Goal: Find specific page/section: Find specific page/section

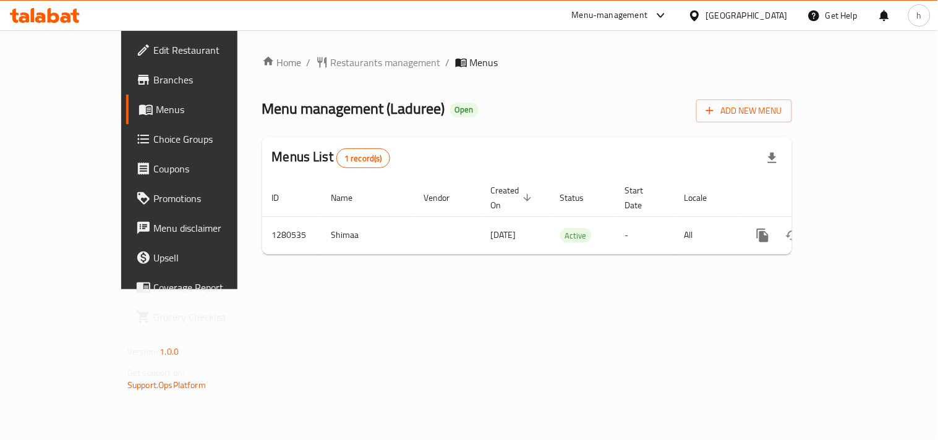
click at [751, 19] on div "[GEOGRAPHIC_DATA]" at bounding box center [747, 16] width 82 height 14
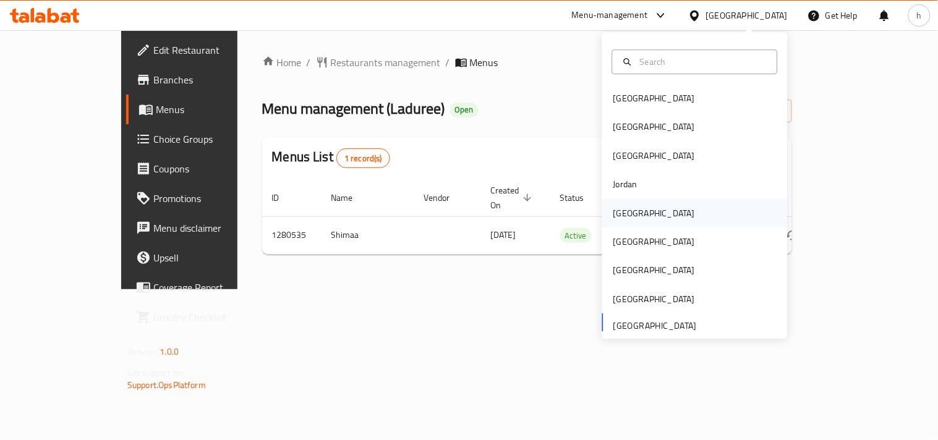
click at [626, 209] on div "Kuwait" at bounding box center [655, 214] width 82 height 14
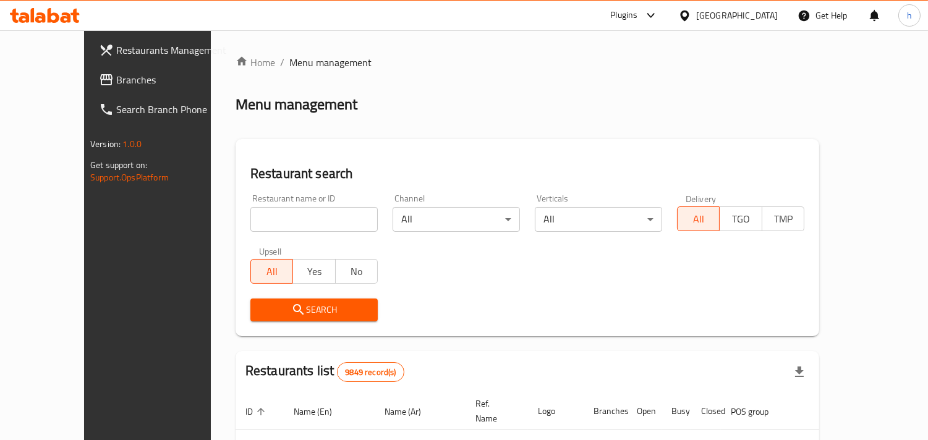
click at [116, 85] on span "Branches" at bounding box center [172, 79] width 113 height 15
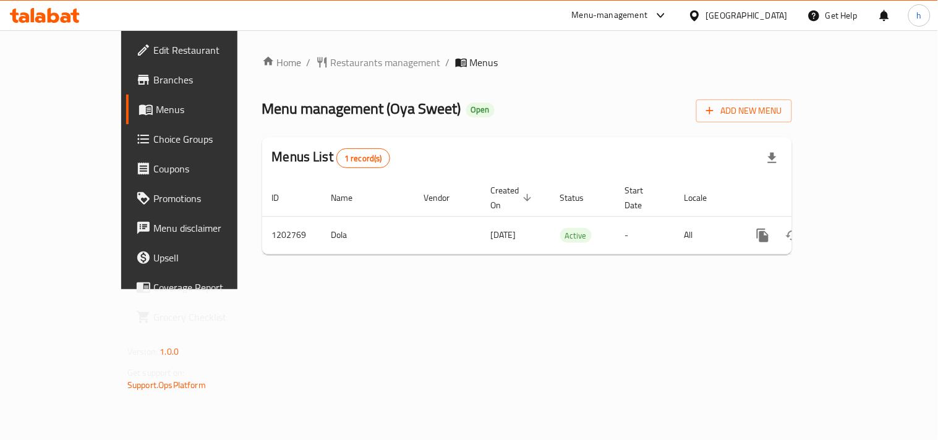
click at [775, 22] on div "[GEOGRAPHIC_DATA]" at bounding box center [747, 16] width 82 height 14
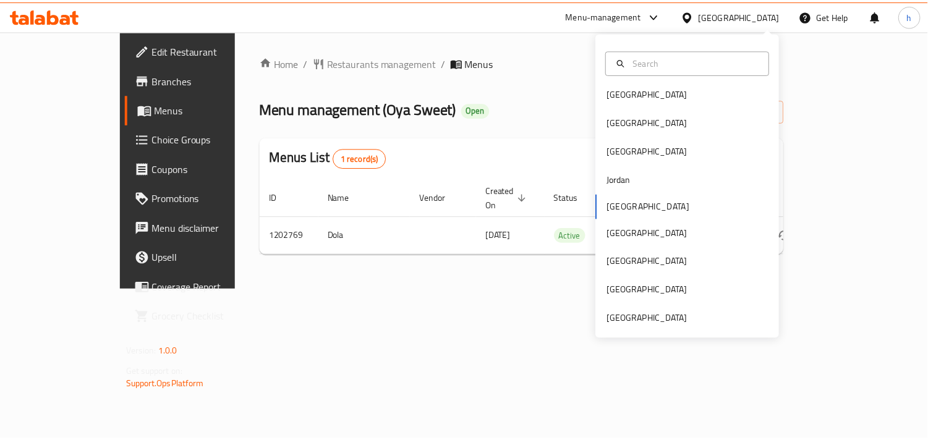
scroll to position [7, 0]
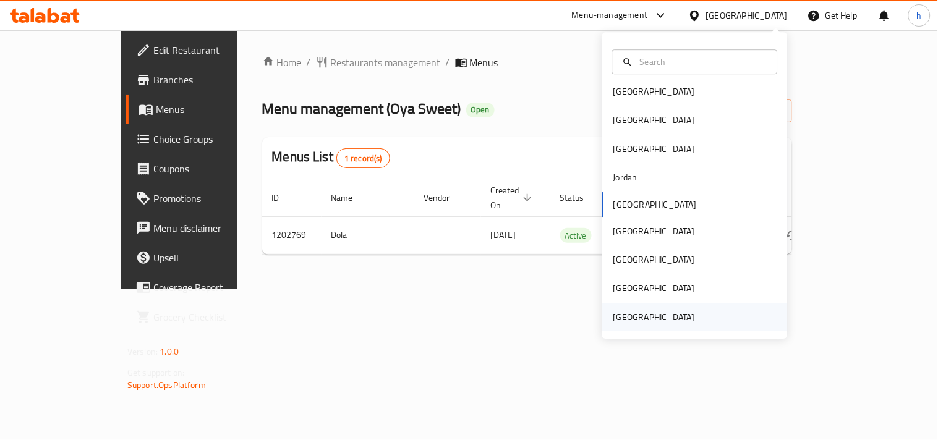
click at [657, 320] on div "[GEOGRAPHIC_DATA]" at bounding box center [655, 317] width 82 height 14
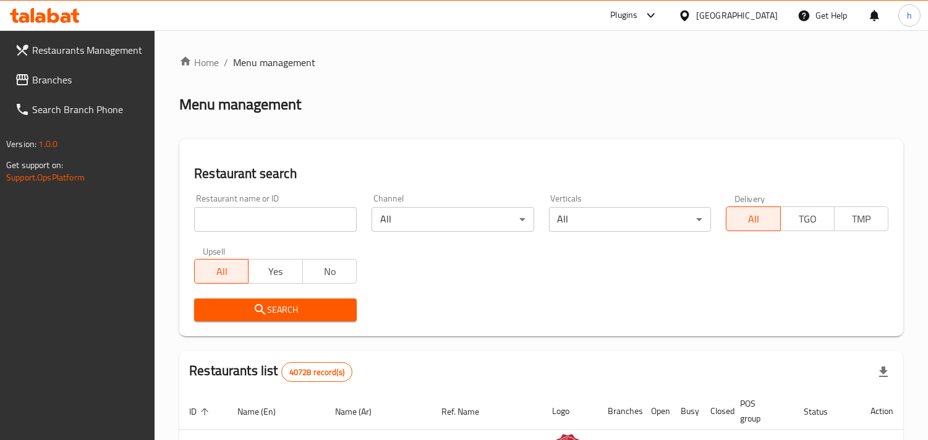
click at [44, 83] on span "Branches" at bounding box center [88, 79] width 113 height 15
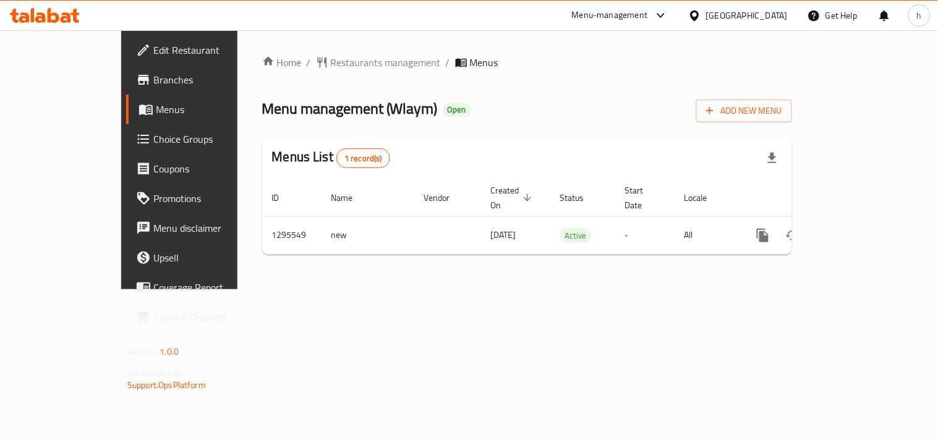
click at [293, 51] on div "Home / Restaurants management / Menus Menu management ( Wlaym ) Open Add New Me…" at bounding box center [528, 159] width 580 height 259
click at [331, 58] on span "Restaurants management" at bounding box center [386, 62] width 110 height 15
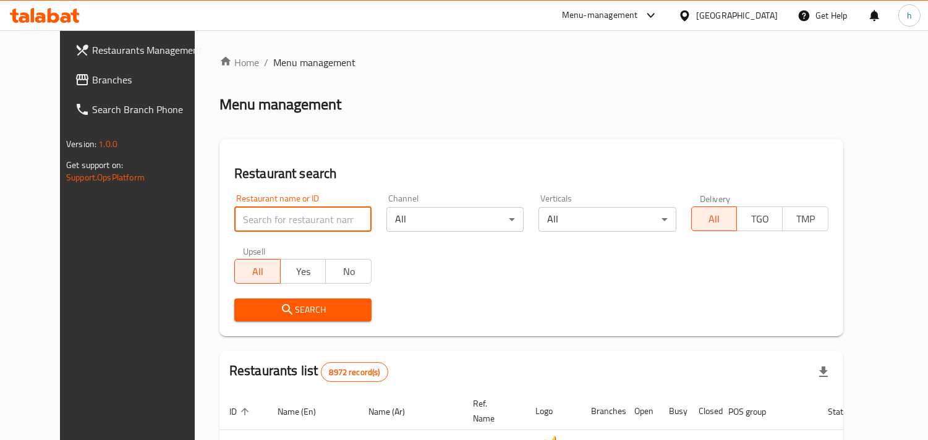
click at [257, 211] on input "search" at bounding box center [302, 219] width 137 height 25
paste input "699776"
type input "699776"
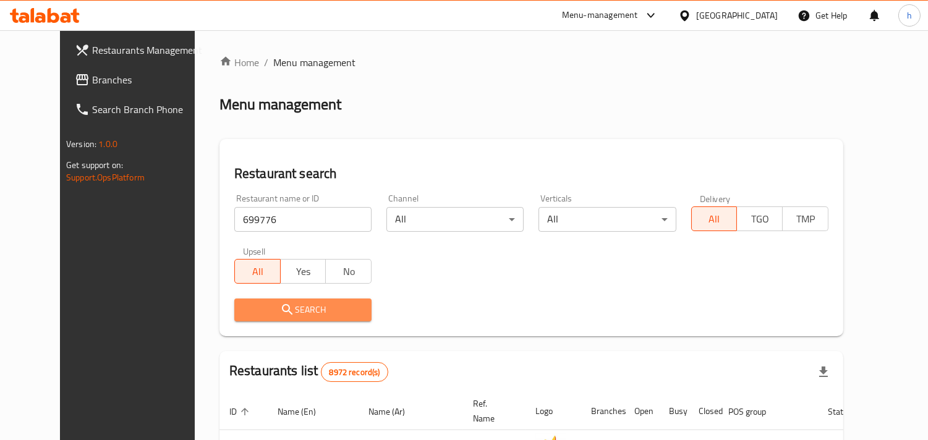
click at [244, 308] on span "Search" at bounding box center [303, 309] width 118 height 15
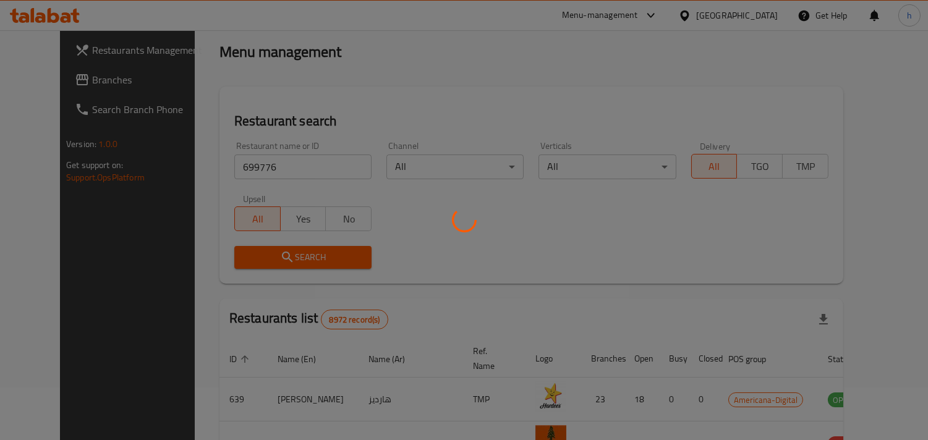
scroll to position [87, 0]
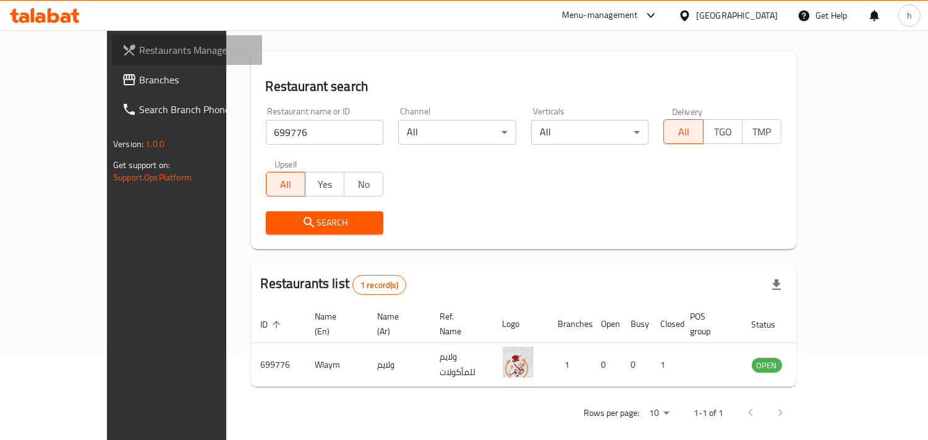
click at [139, 50] on span "Restaurants Management" at bounding box center [195, 50] width 113 height 15
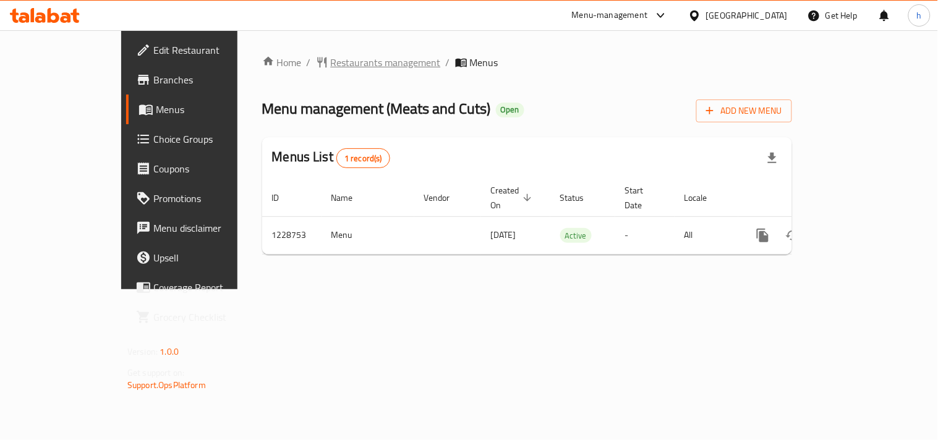
click at [331, 68] on span "Restaurants management" at bounding box center [386, 62] width 110 height 15
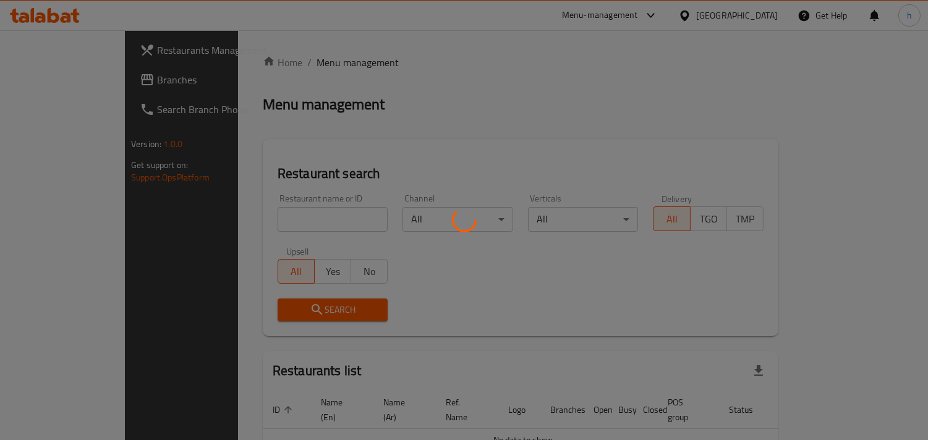
click at [288, 217] on div at bounding box center [464, 220] width 928 height 440
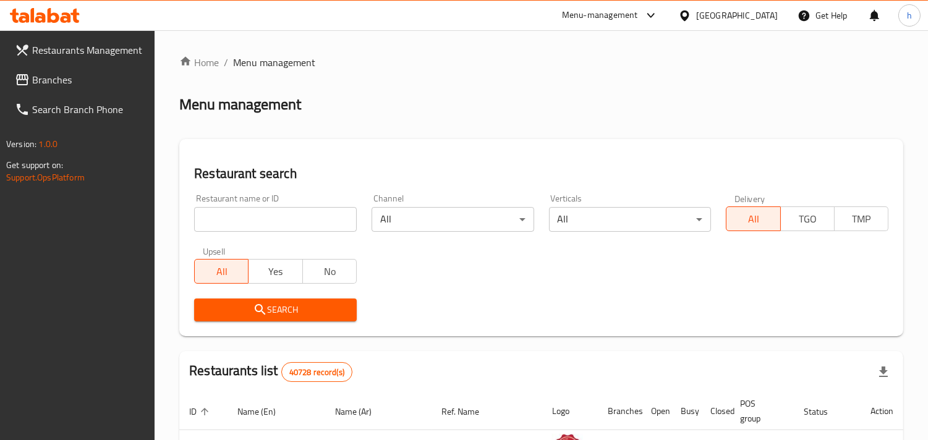
click at [271, 217] on input "search" at bounding box center [275, 219] width 163 height 25
paste input "676558"
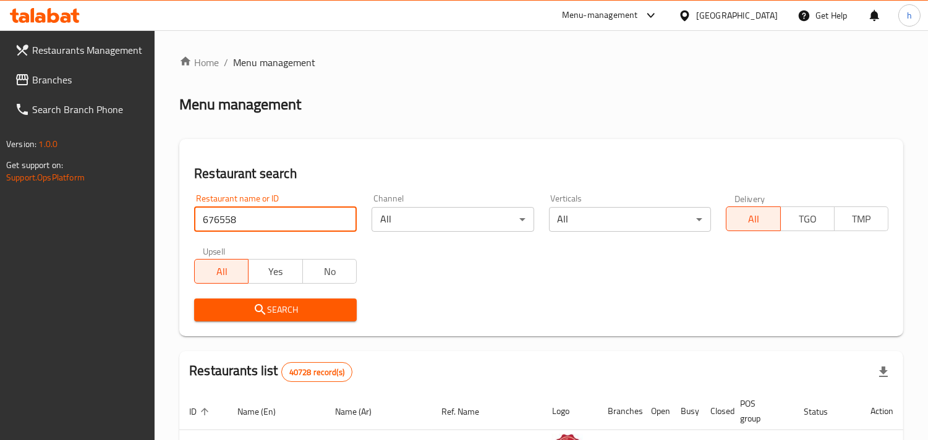
type input "676558"
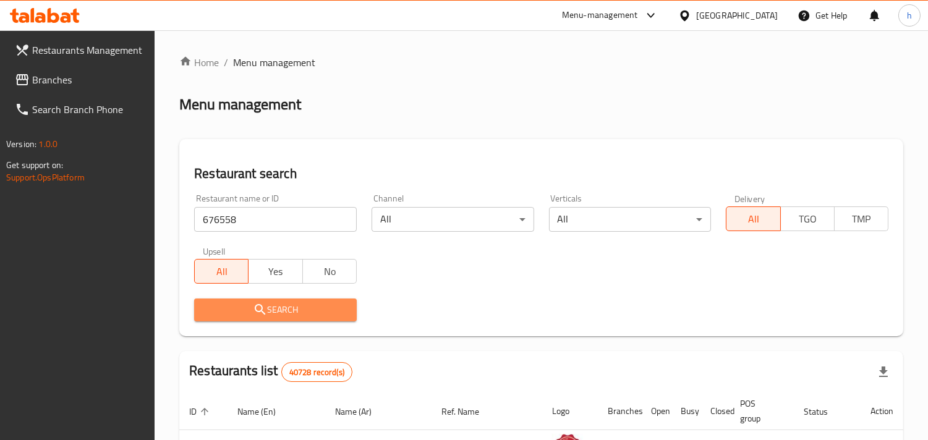
click at [245, 302] on span "Search" at bounding box center [275, 309] width 143 height 15
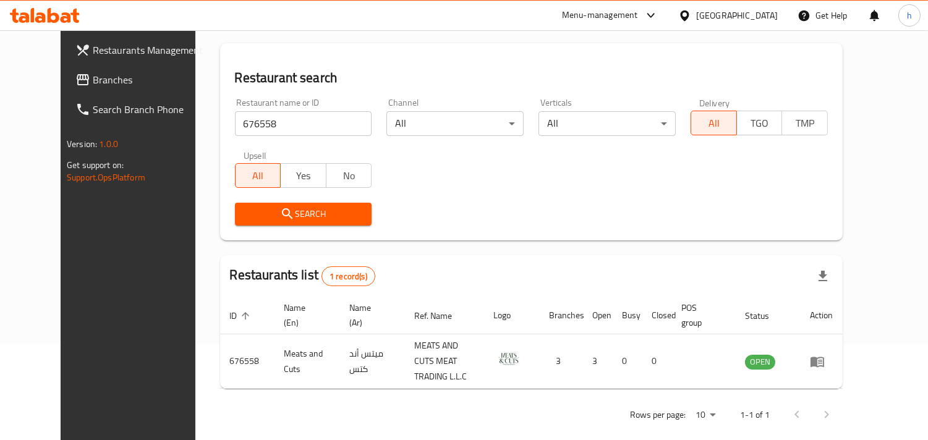
scroll to position [101, 0]
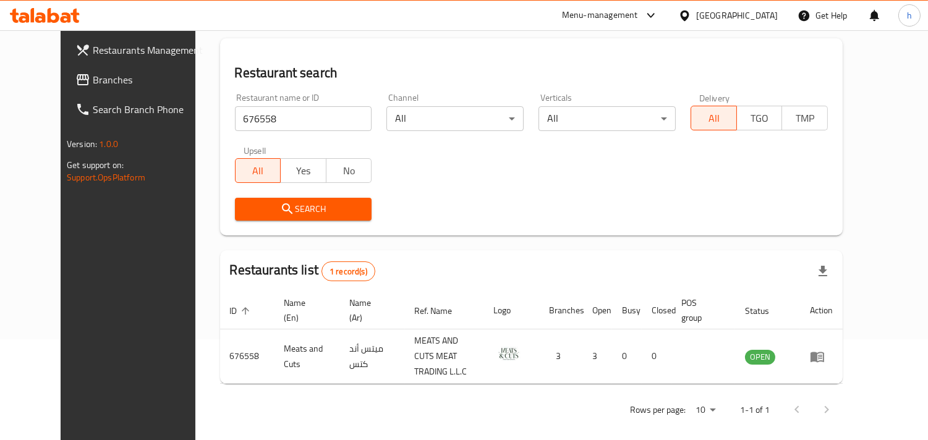
click at [66, 65] on link "Branches" at bounding box center [141, 80] width 150 height 30
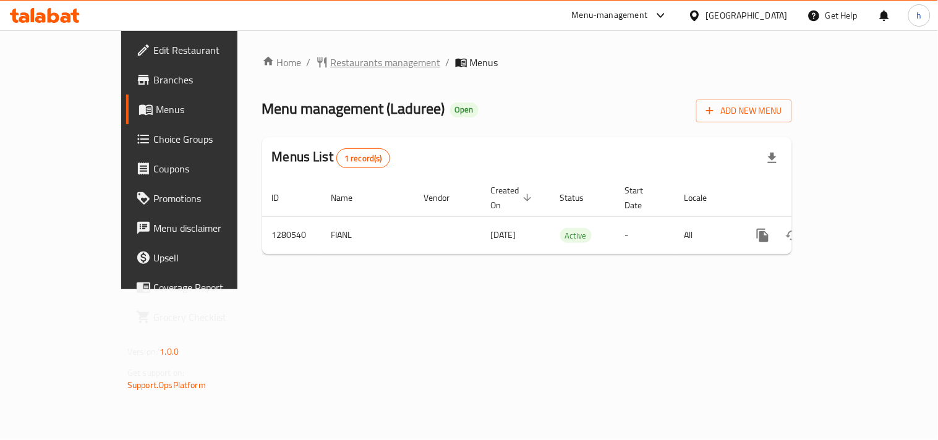
click at [331, 61] on span "Restaurants management" at bounding box center [386, 62] width 110 height 15
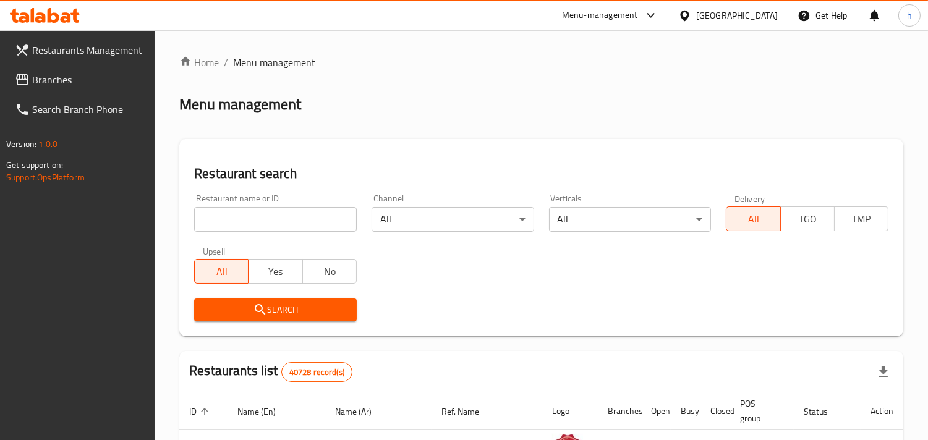
click at [267, 218] on div "Home / Menu management Menu management Restaurant search Restaurant name or ID …" at bounding box center [541, 426] width 724 height 742
click at [262, 212] on input "search" at bounding box center [275, 219] width 163 height 25
paste input "693806"
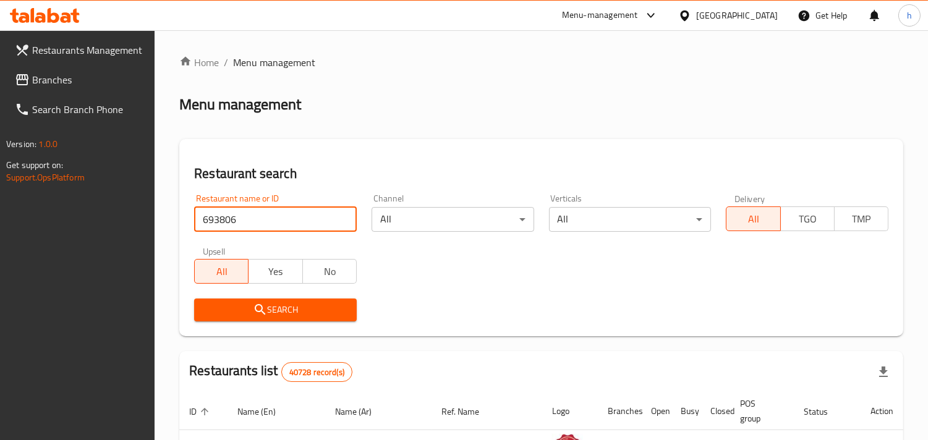
type input "693806"
click at [280, 312] on span "Search" at bounding box center [275, 309] width 143 height 15
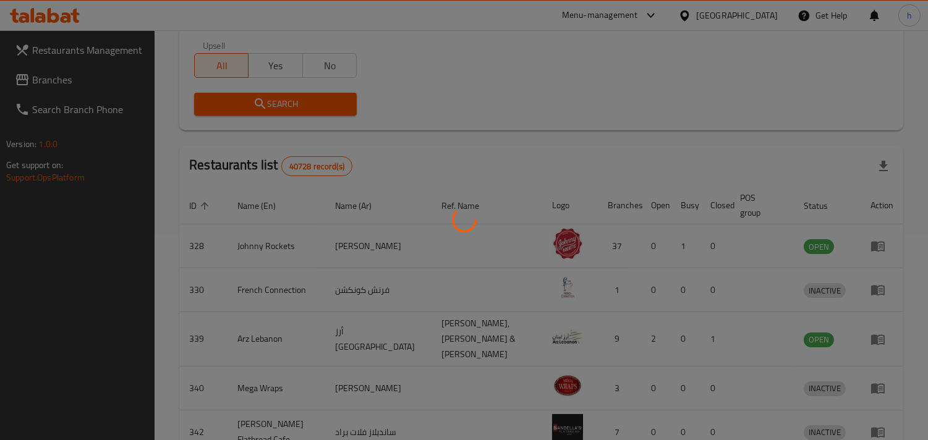
scroll to position [111, 0]
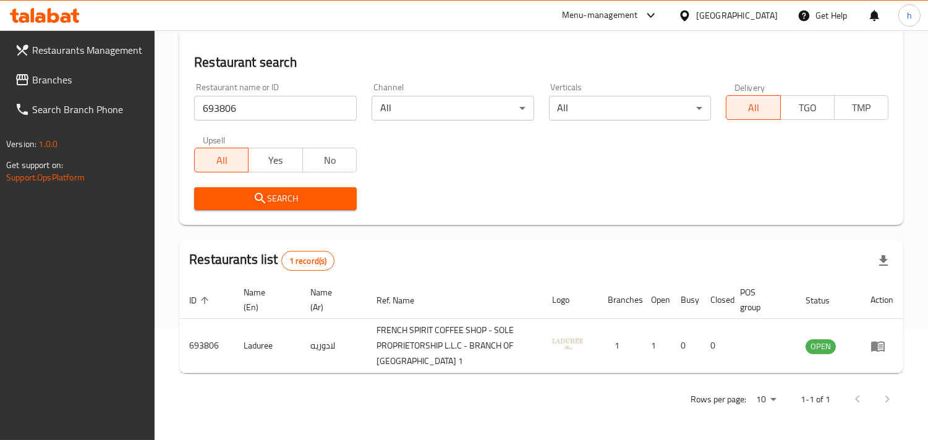
click at [59, 87] on span "Branches" at bounding box center [88, 79] width 113 height 15
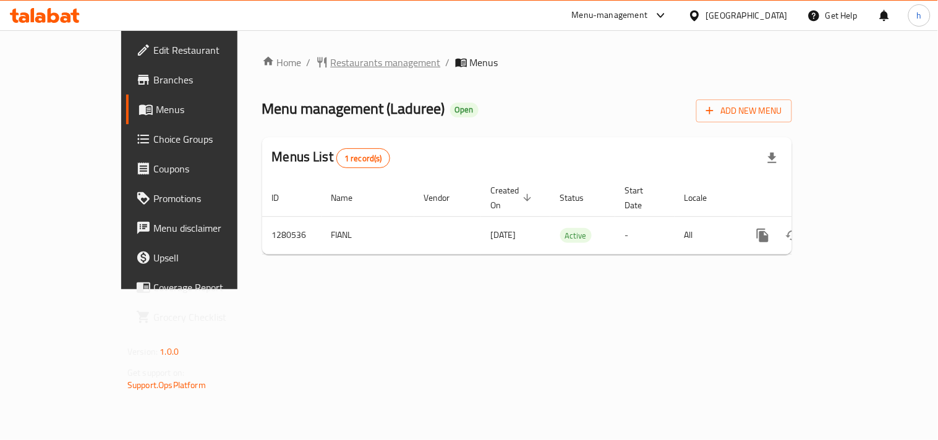
click at [331, 62] on span "Restaurants management" at bounding box center [386, 62] width 110 height 15
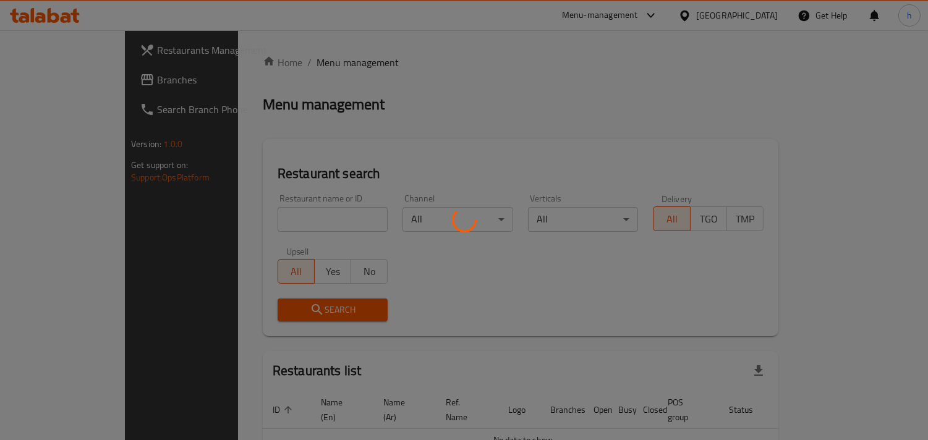
click at [262, 221] on div at bounding box center [464, 220] width 928 height 440
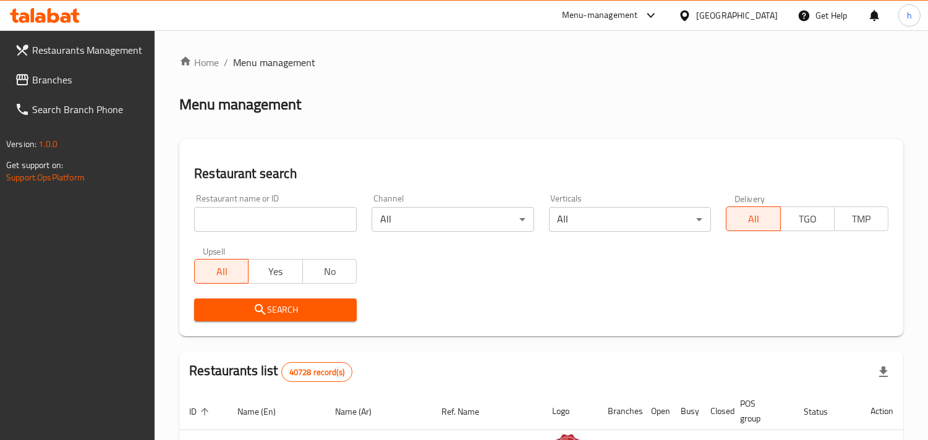
click at [254, 220] on input "search" at bounding box center [275, 219] width 163 height 25
paste input "693807"
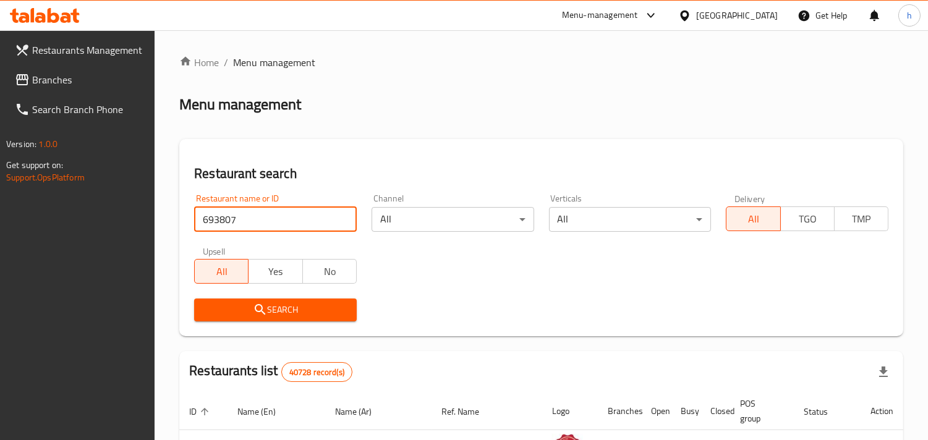
type input "693807"
click at [250, 302] on span "Search" at bounding box center [275, 309] width 143 height 15
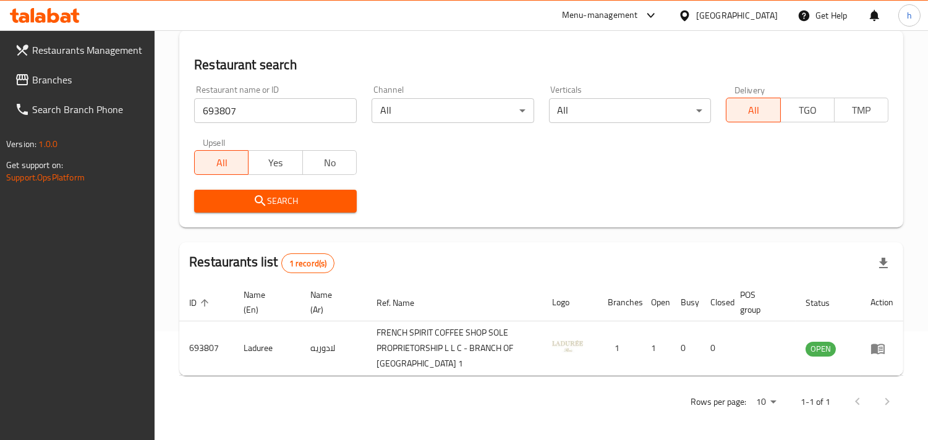
scroll to position [111, 0]
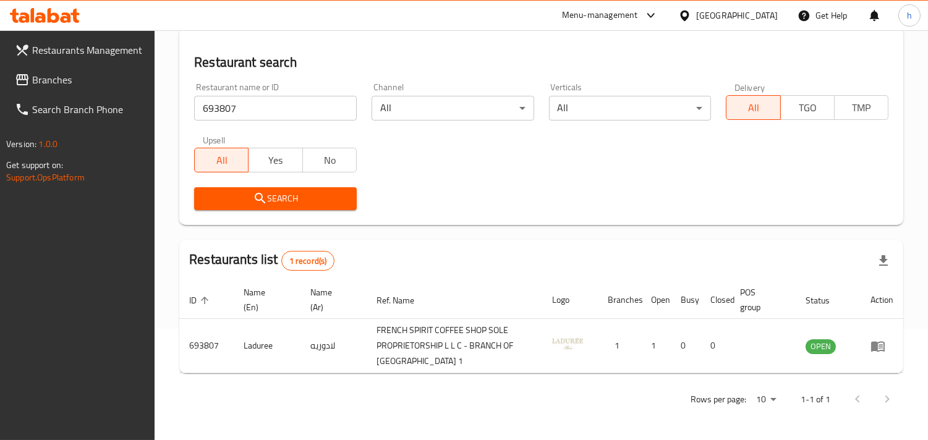
click at [115, 46] on span "Restaurants Management" at bounding box center [88, 50] width 113 height 15
